Goal: Information Seeking & Learning: Find specific fact

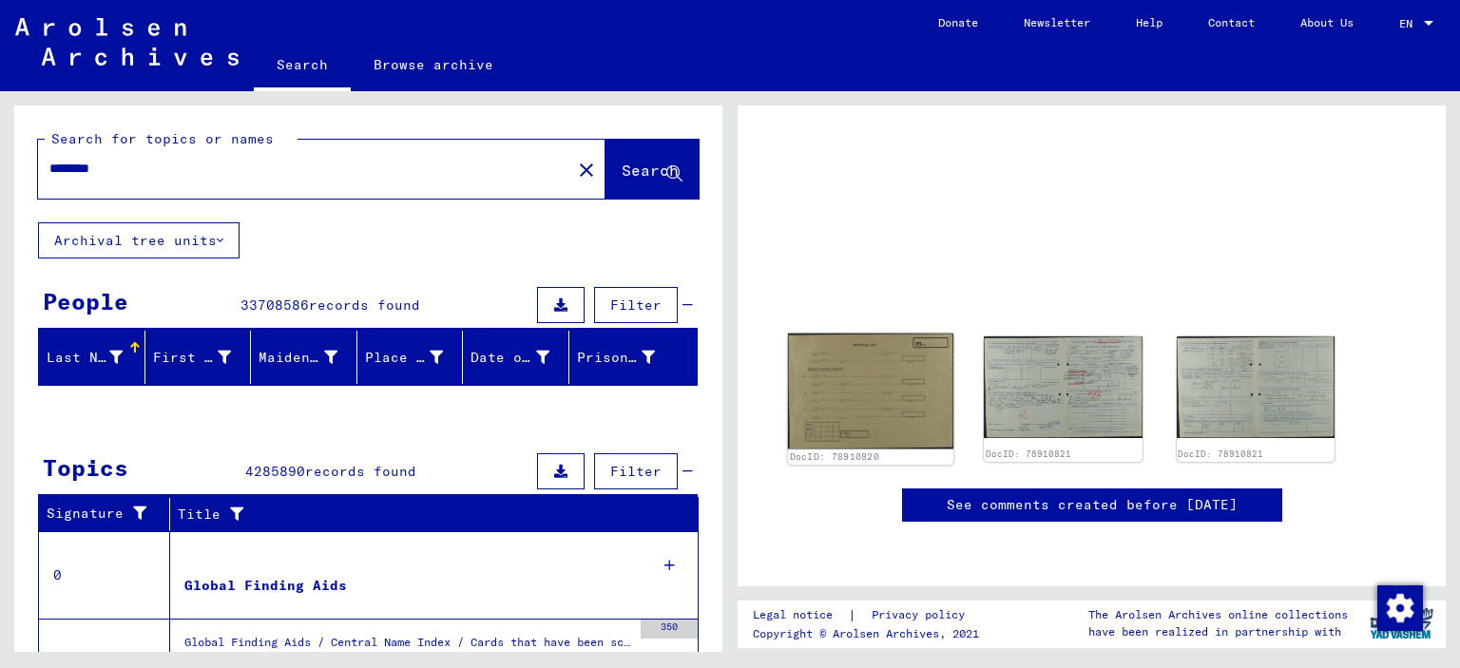
click at [856, 380] on img at bounding box center [871, 391] width 166 height 115
click at [884, 376] on img at bounding box center [871, 391] width 166 height 115
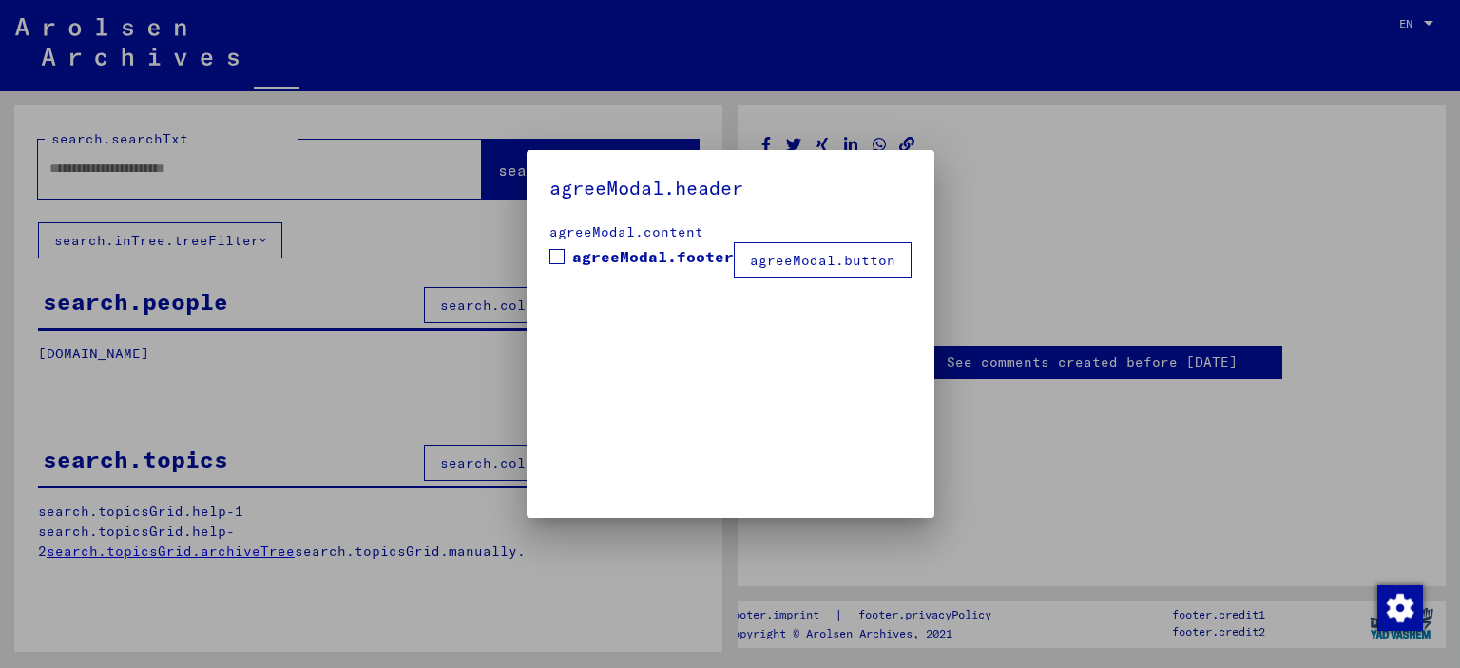
click at [1045, 374] on div at bounding box center [730, 334] width 1460 height 668
type input "********"
click at [912, 242] on div "agreeModal.content" at bounding box center [731, 232] width 362 height 20
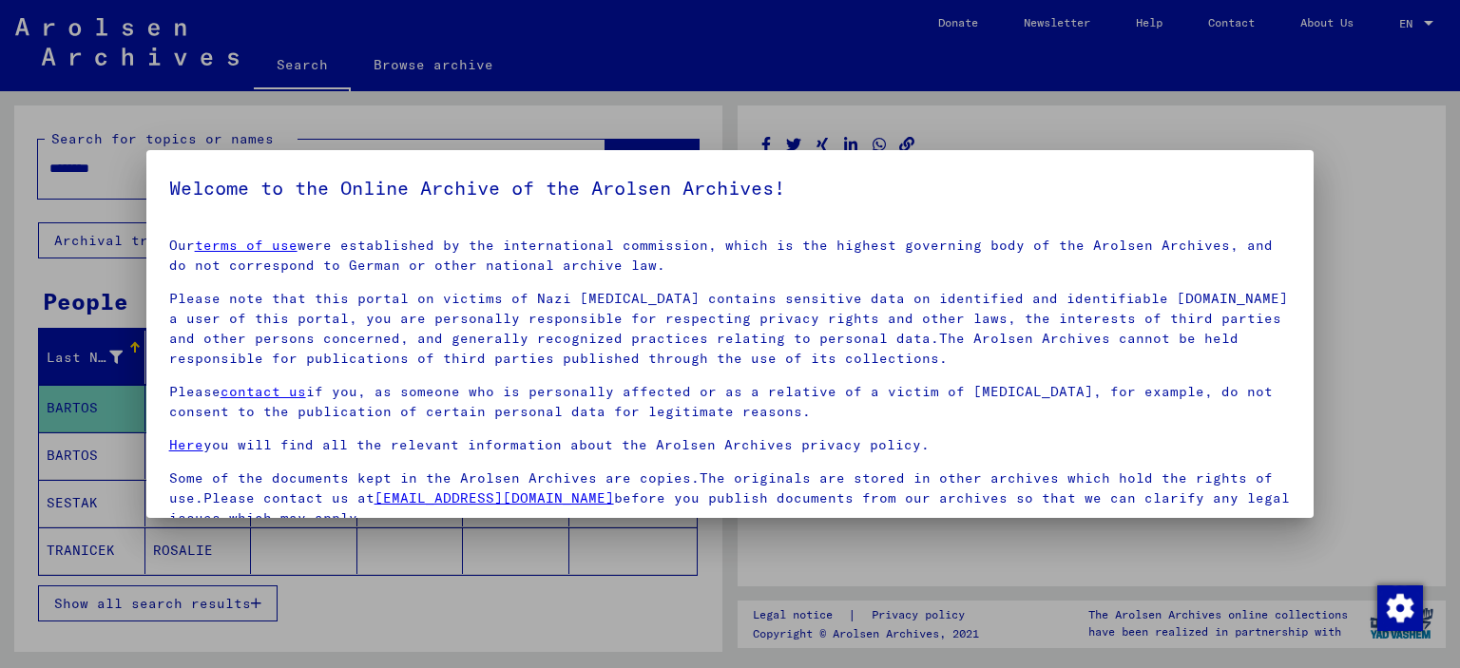
scroll to position [160, 0]
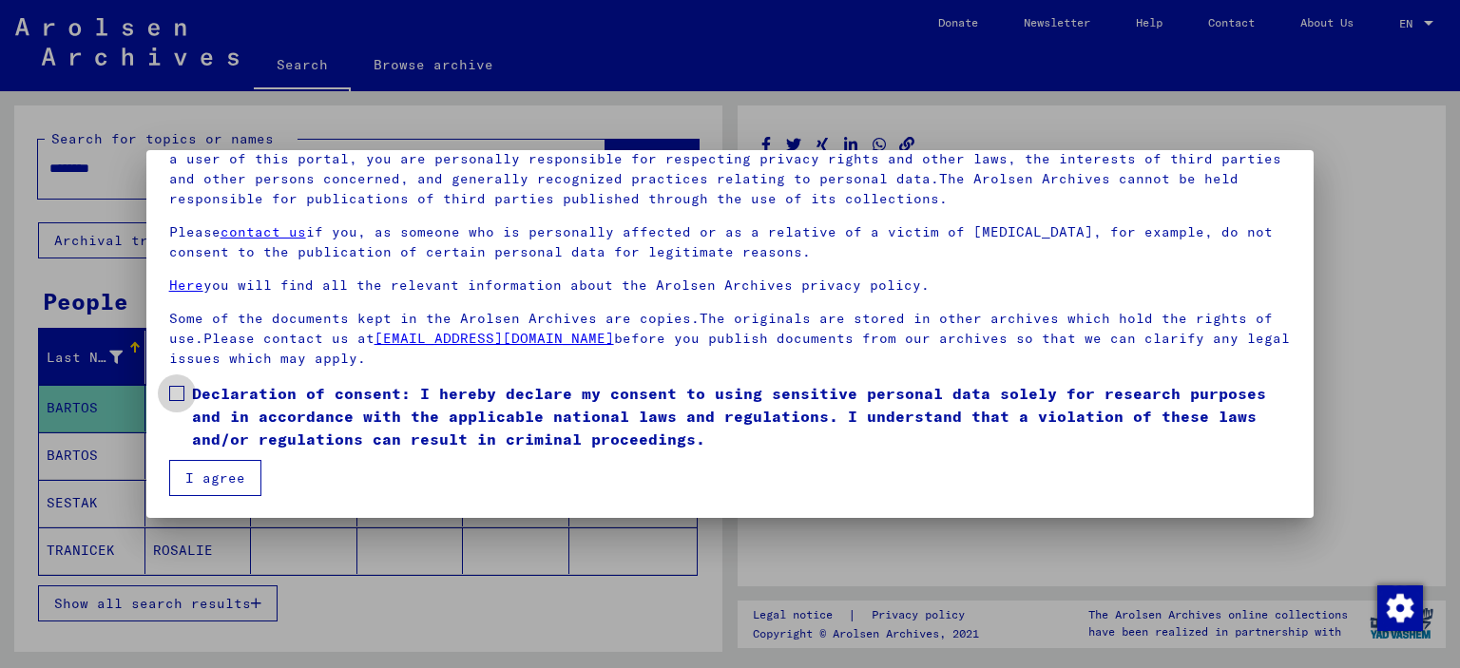
drag, startPoint x: 183, startPoint y: 384, endPoint x: 185, endPoint y: 447, distance: 62.8
click at [183, 387] on label "Declaration of consent: I hereby declare my consent to using sensitive personal…" at bounding box center [730, 416] width 1123 height 68
click at [171, 390] on span at bounding box center [176, 393] width 15 height 15
click at [185, 484] on button "I agree" at bounding box center [215, 478] width 92 height 36
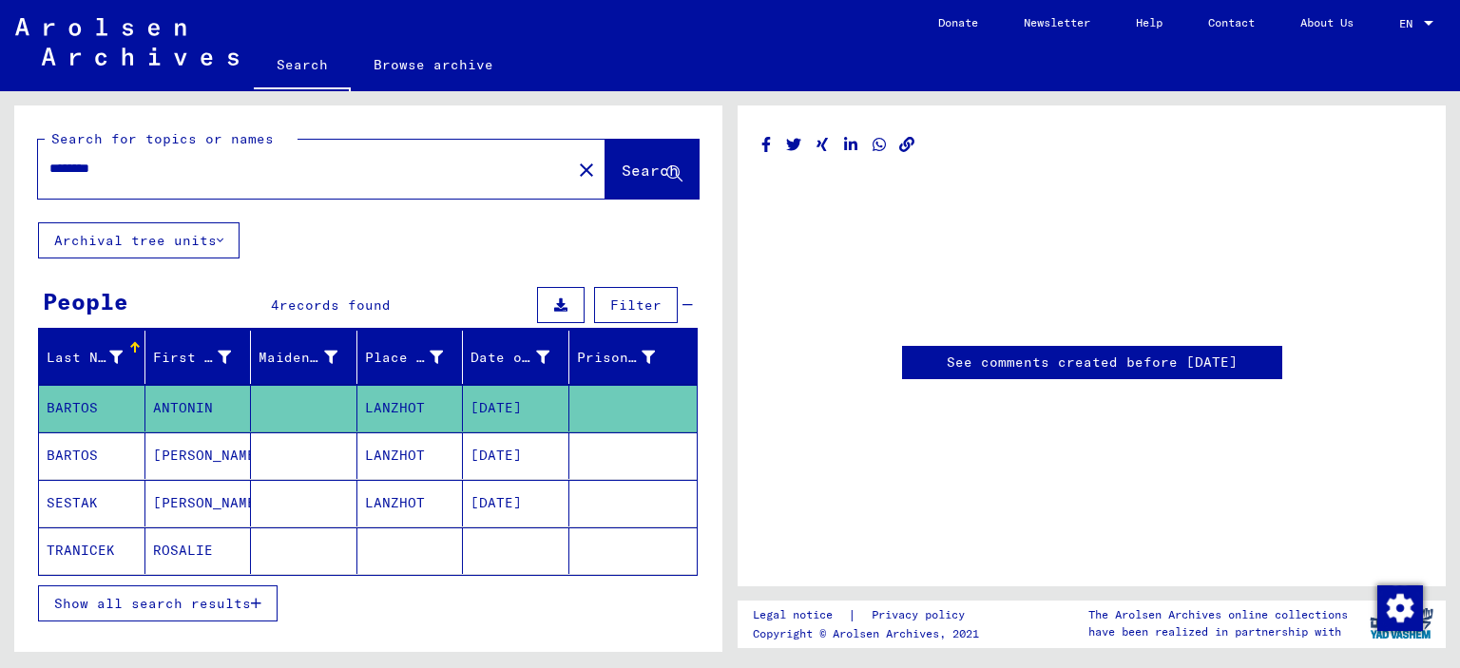
click at [1045, 363] on link "See comments created before [DATE]" at bounding box center [1092, 363] width 291 height 20
click at [492, 417] on mat-cell "[DATE]" at bounding box center [516, 408] width 106 height 47
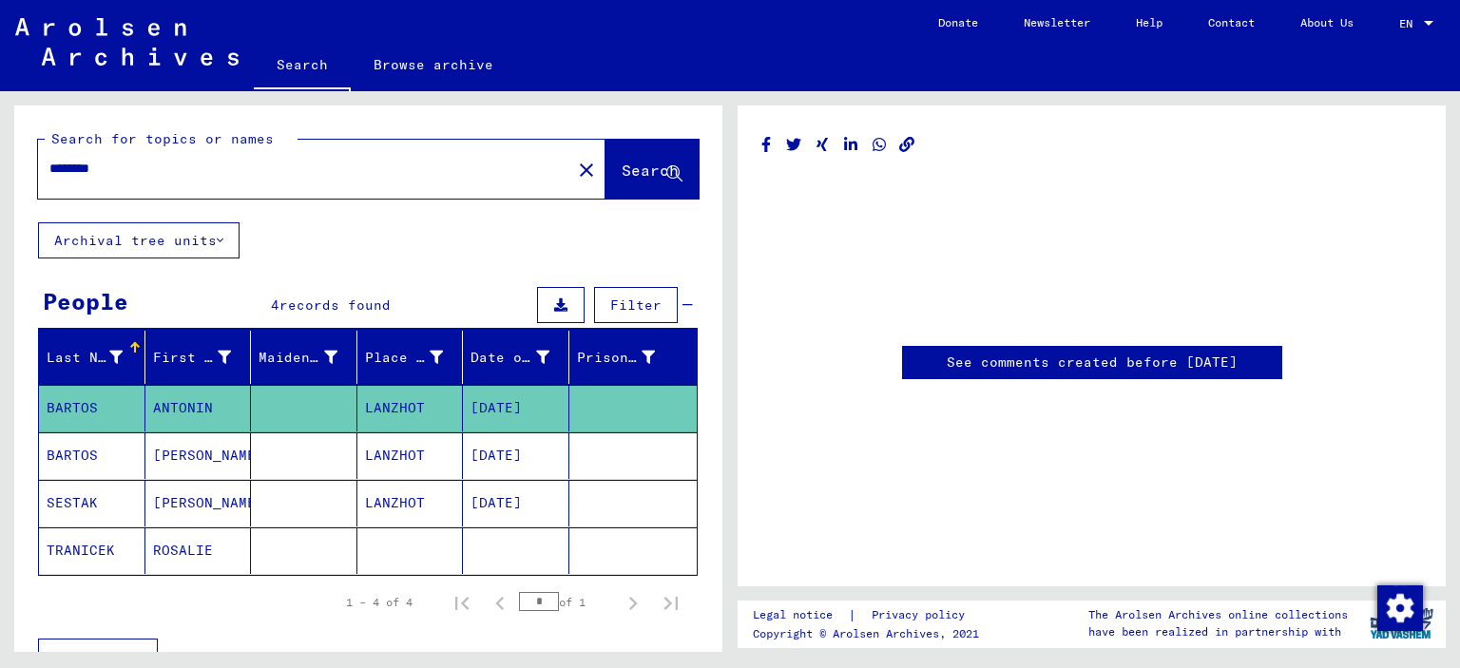
click at [485, 504] on mat-cell "[DATE]" at bounding box center [516, 503] width 106 height 47
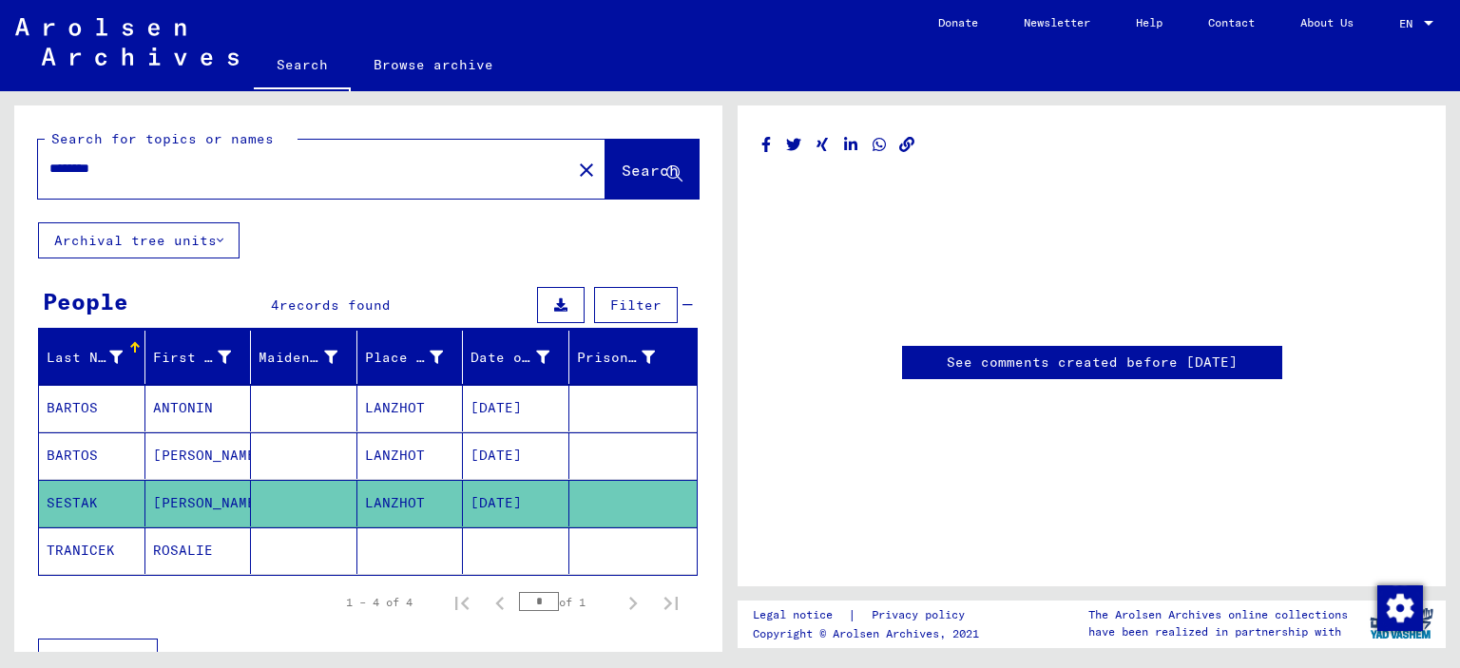
click at [485, 504] on mat-cell "[DATE]" at bounding box center [516, 503] width 106 height 47
click at [1025, 349] on div "See comments created before [DATE]" at bounding box center [1092, 362] width 380 height 33
click at [1013, 371] on link "See comments created before [DATE]" at bounding box center [1092, 363] width 291 height 20
